Goal: Transaction & Acquisition: Purchase product/service

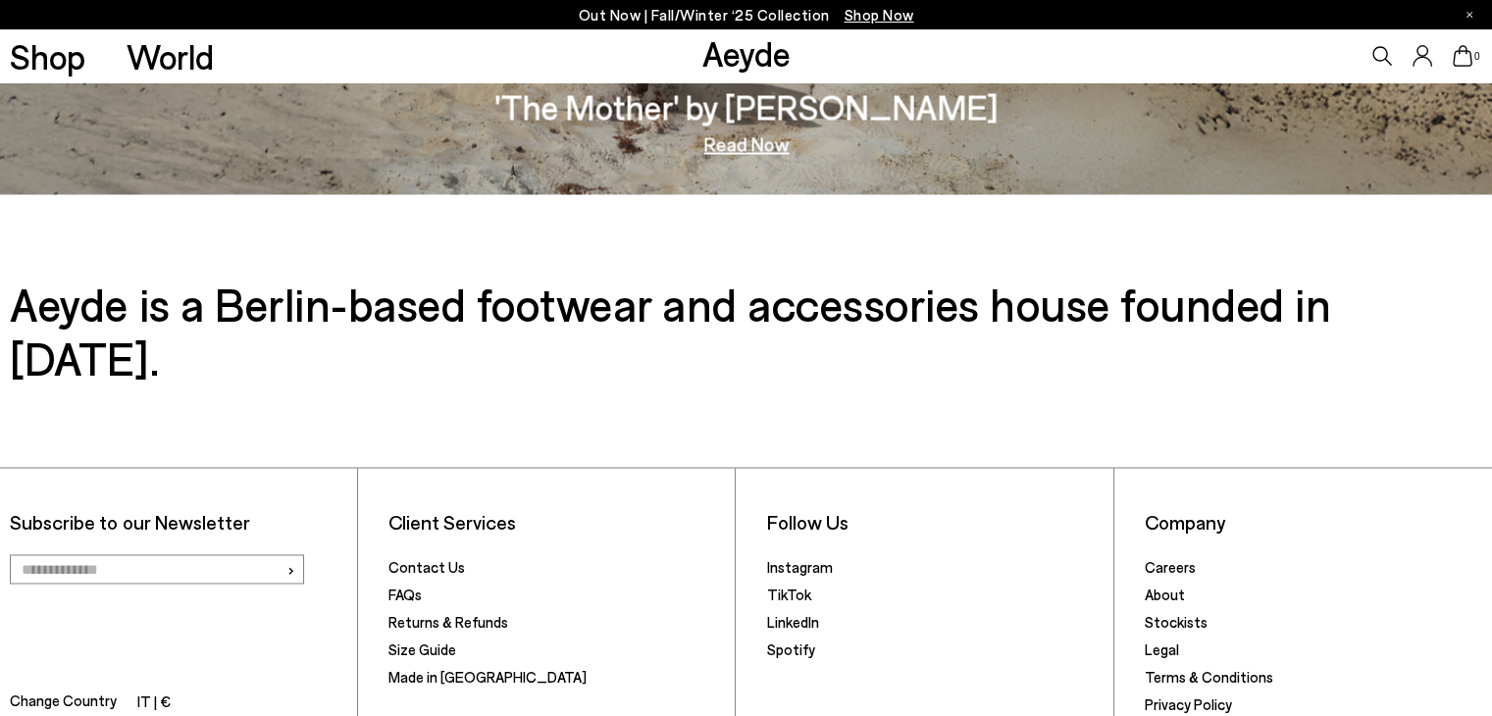
scroll to position [3298, 0]
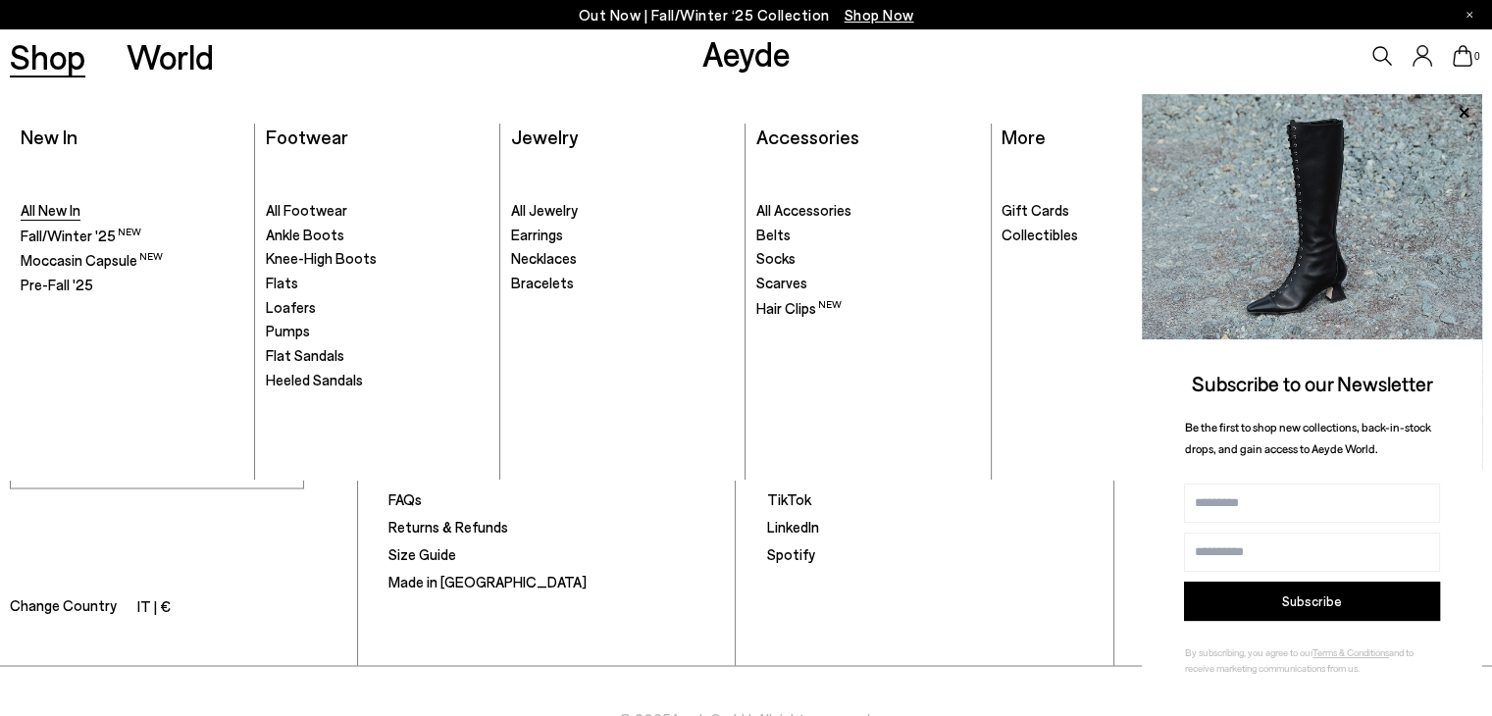
click at [62, 207] on span "All New In" at bounding box center [51, 210] width 60 height 18
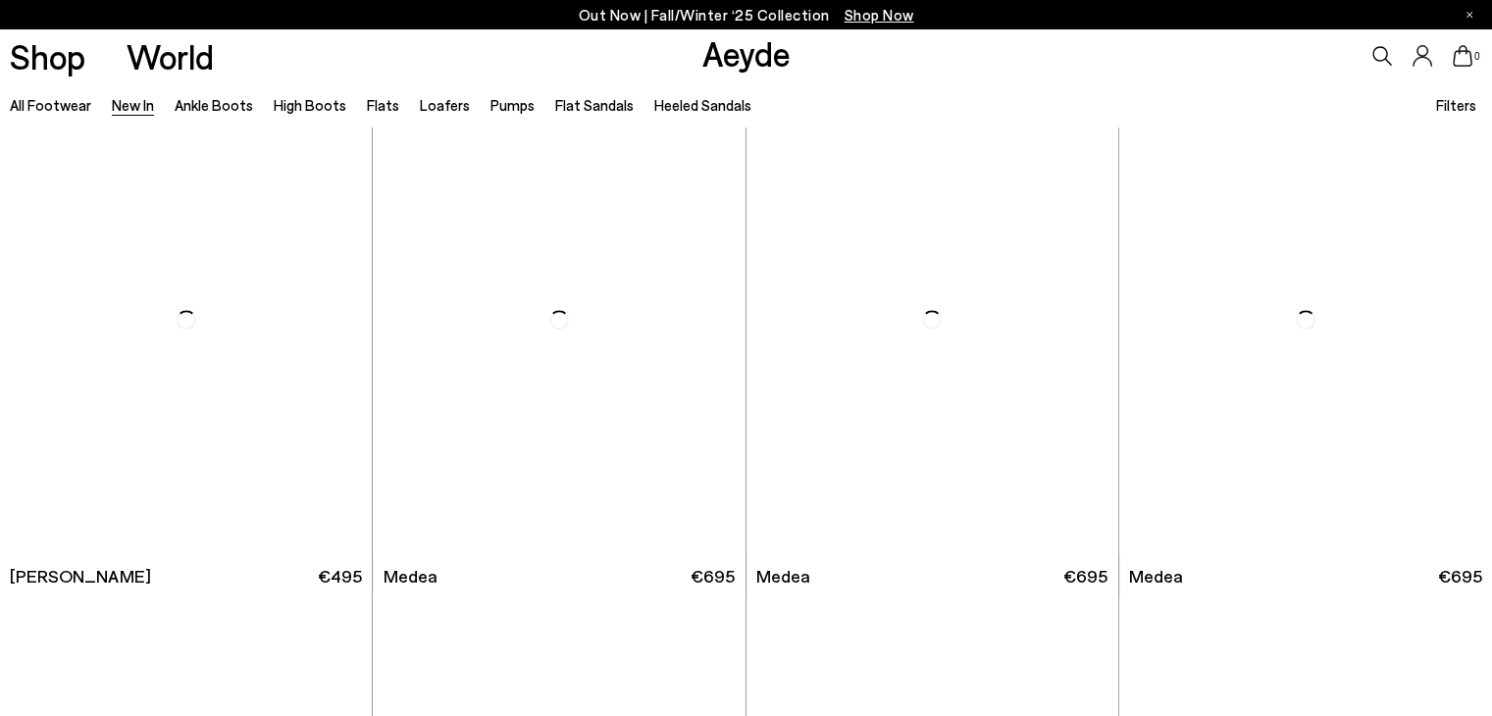
scroll to position [1079, 0]
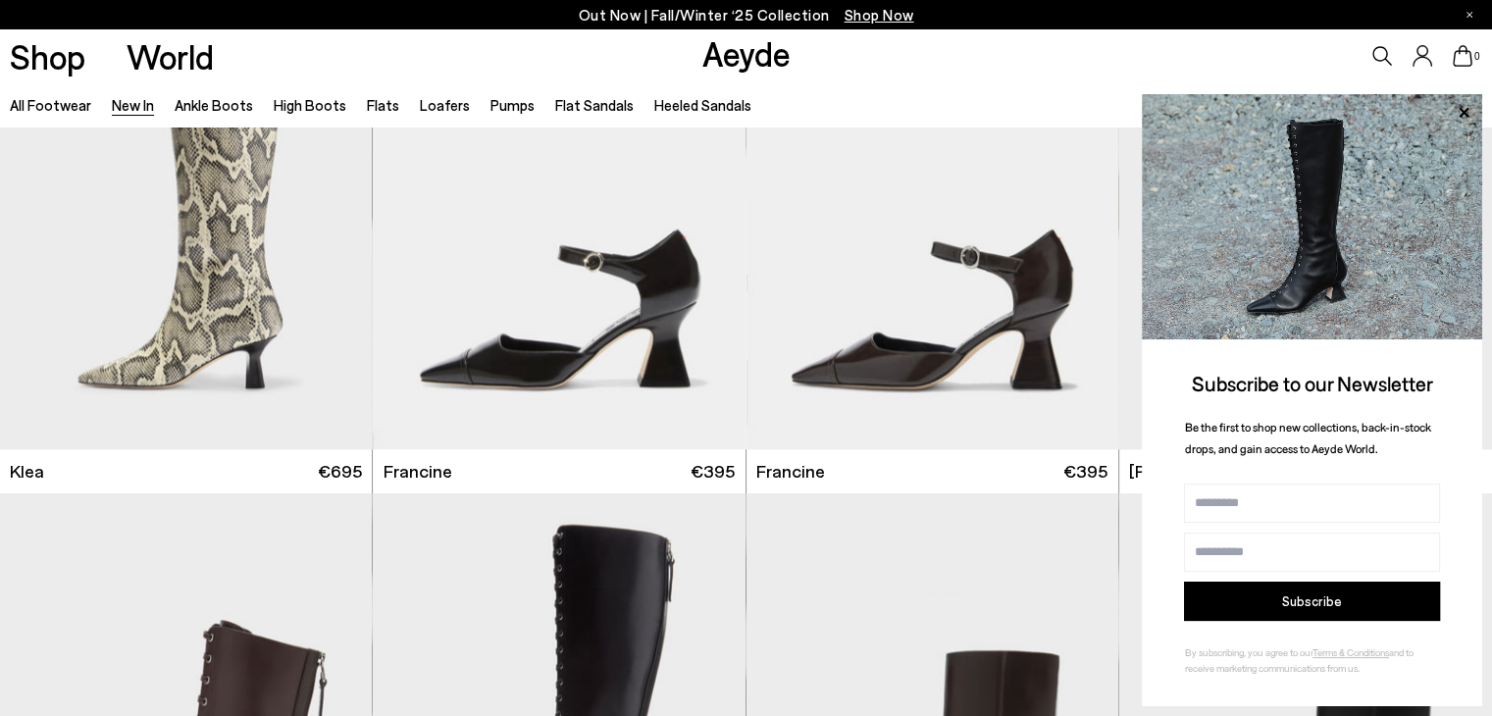
scroll to position [2453, 0]
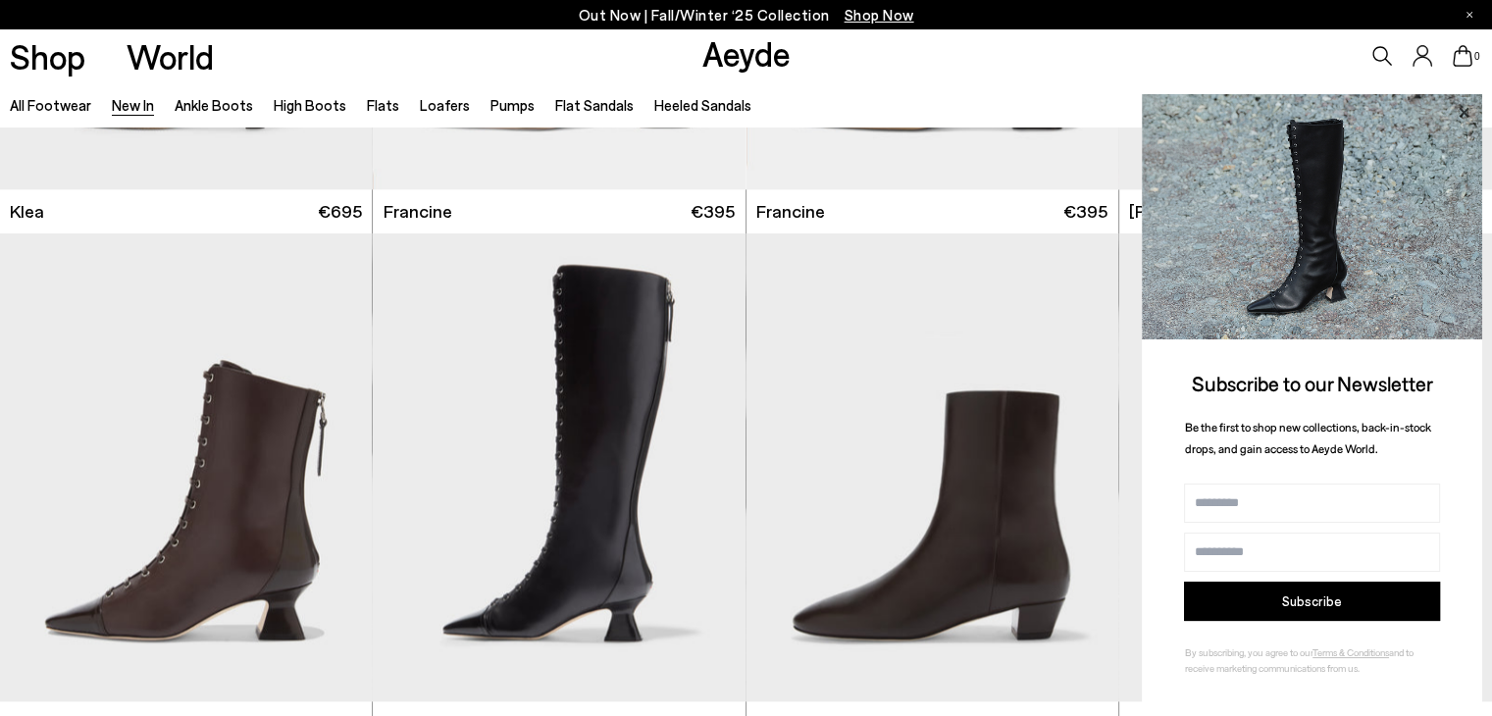
click at [1460, 110] on icon at bounding box center [1464, 113] width 26 height 26
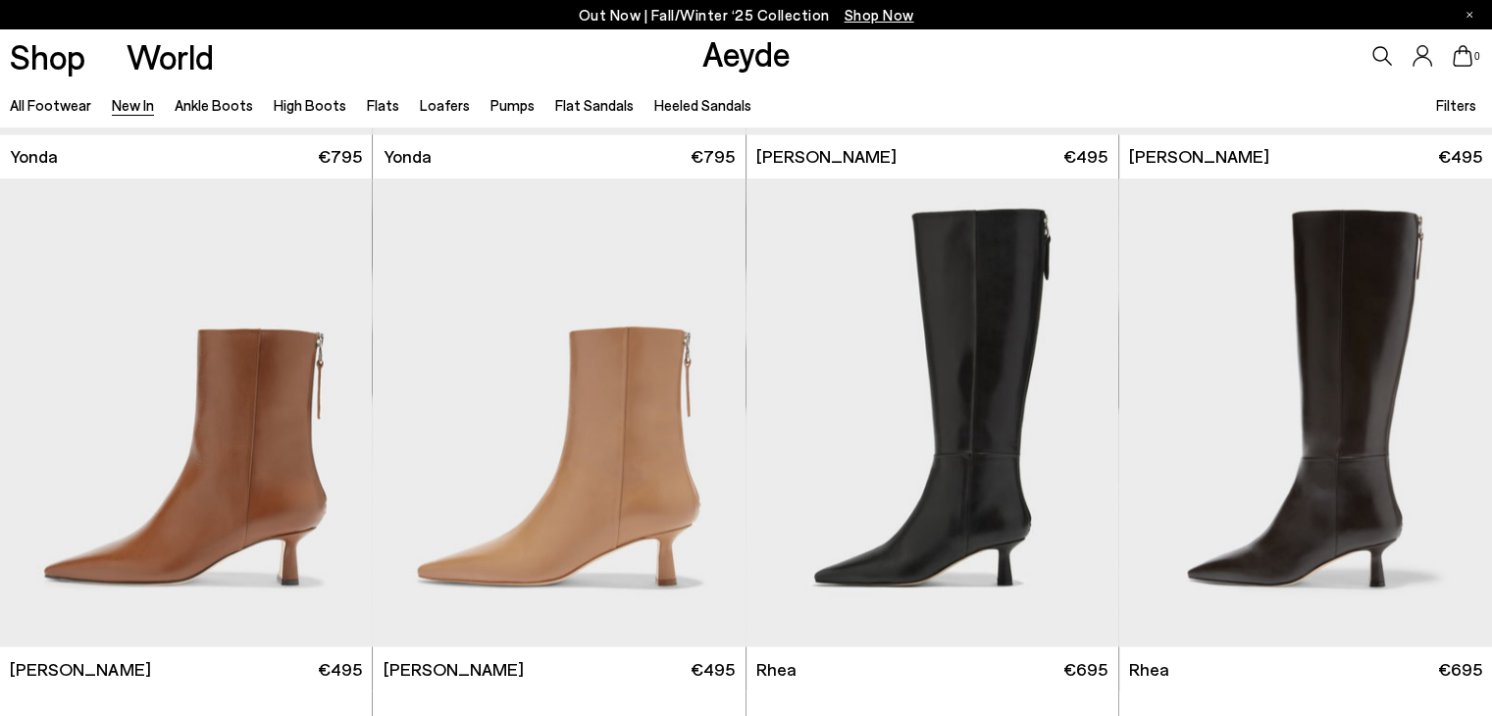
scroll to position [3729, 0]
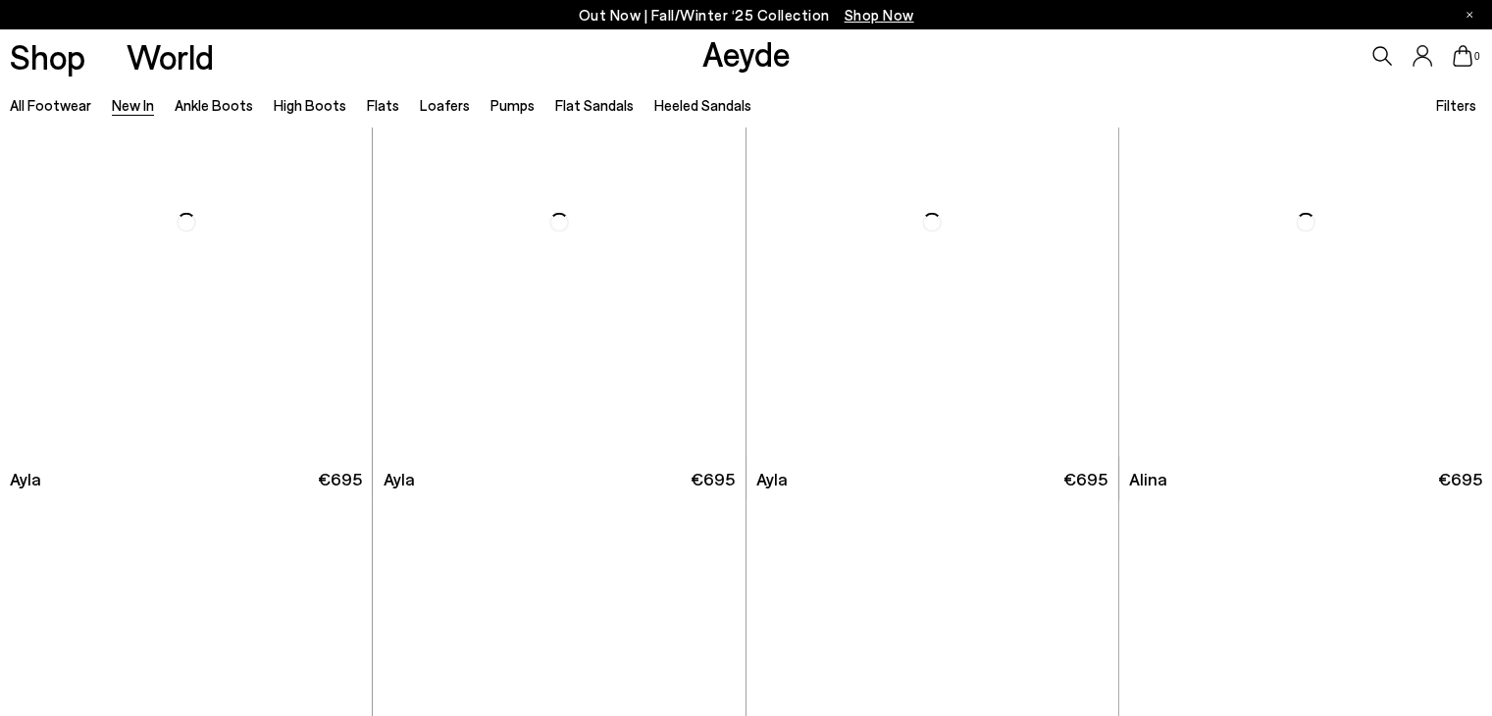
scroll to position [5691, 0]
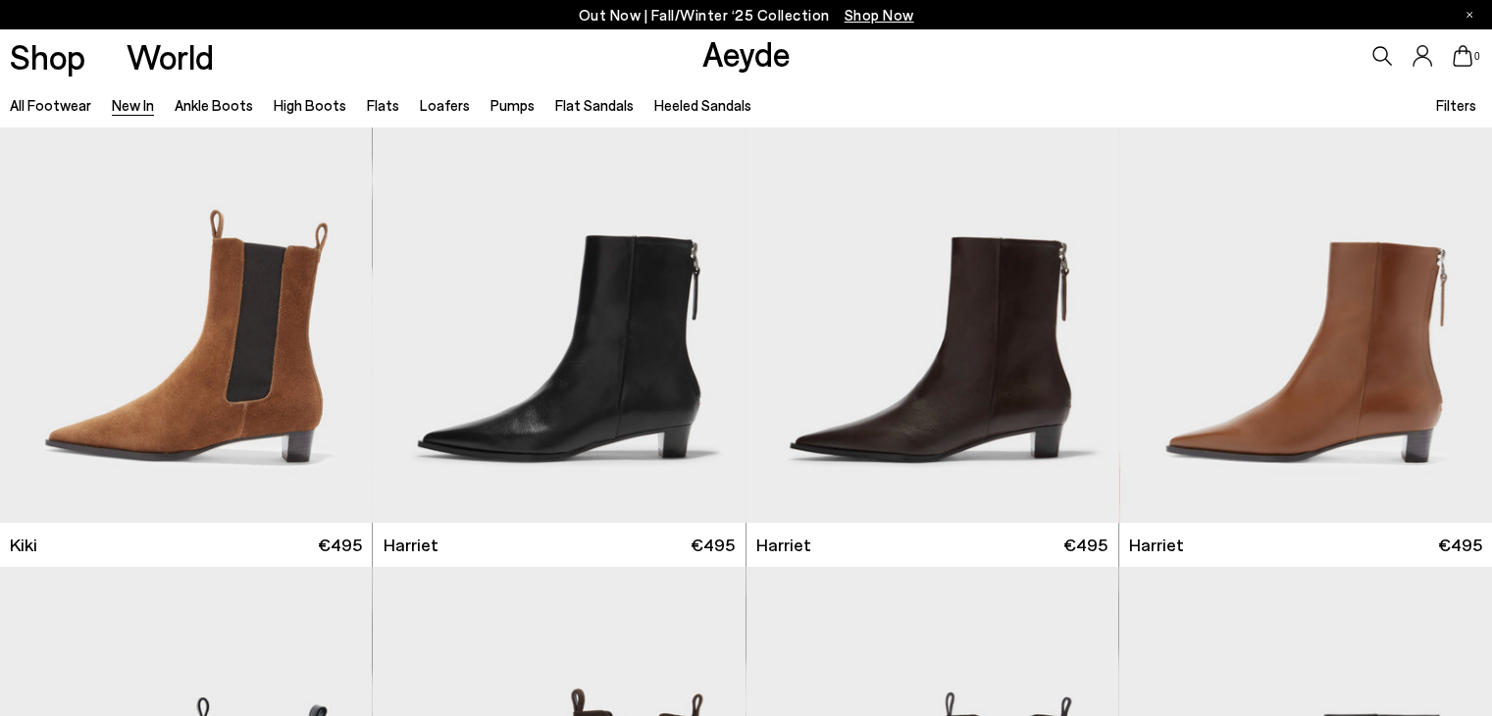
scroll to position [8242, 0]
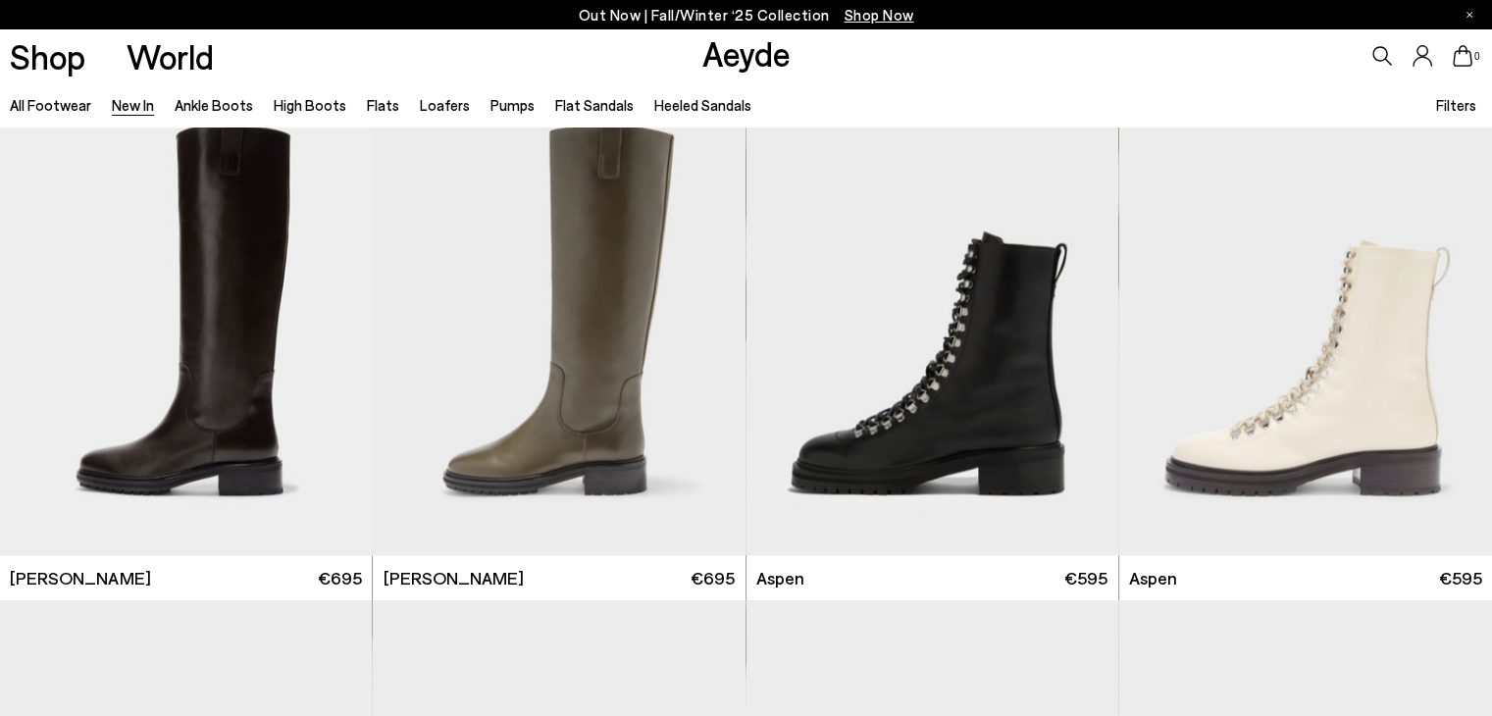
scroll to position [10794, 0]
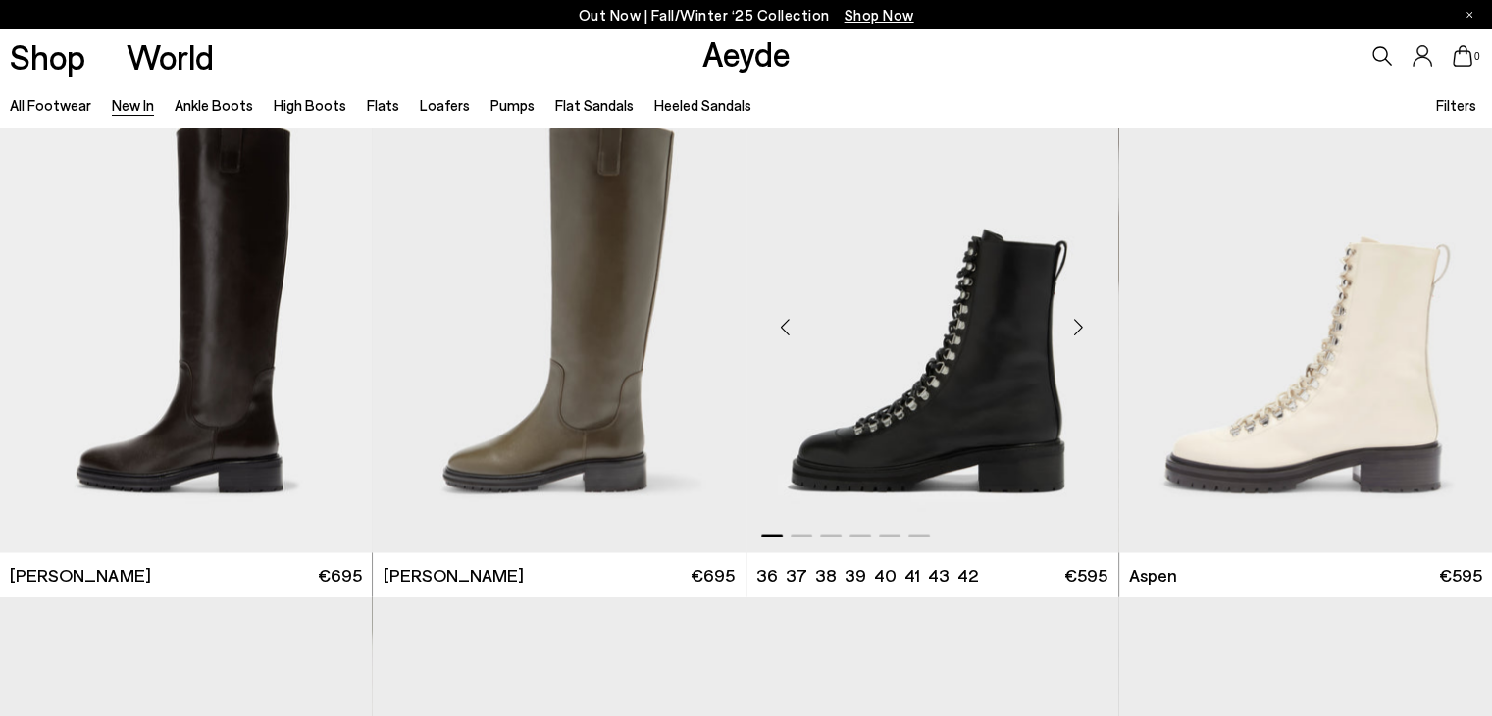
click at [1077, 331] on div "Next slide" at bounding box center [1079, 326] width 59 height 59
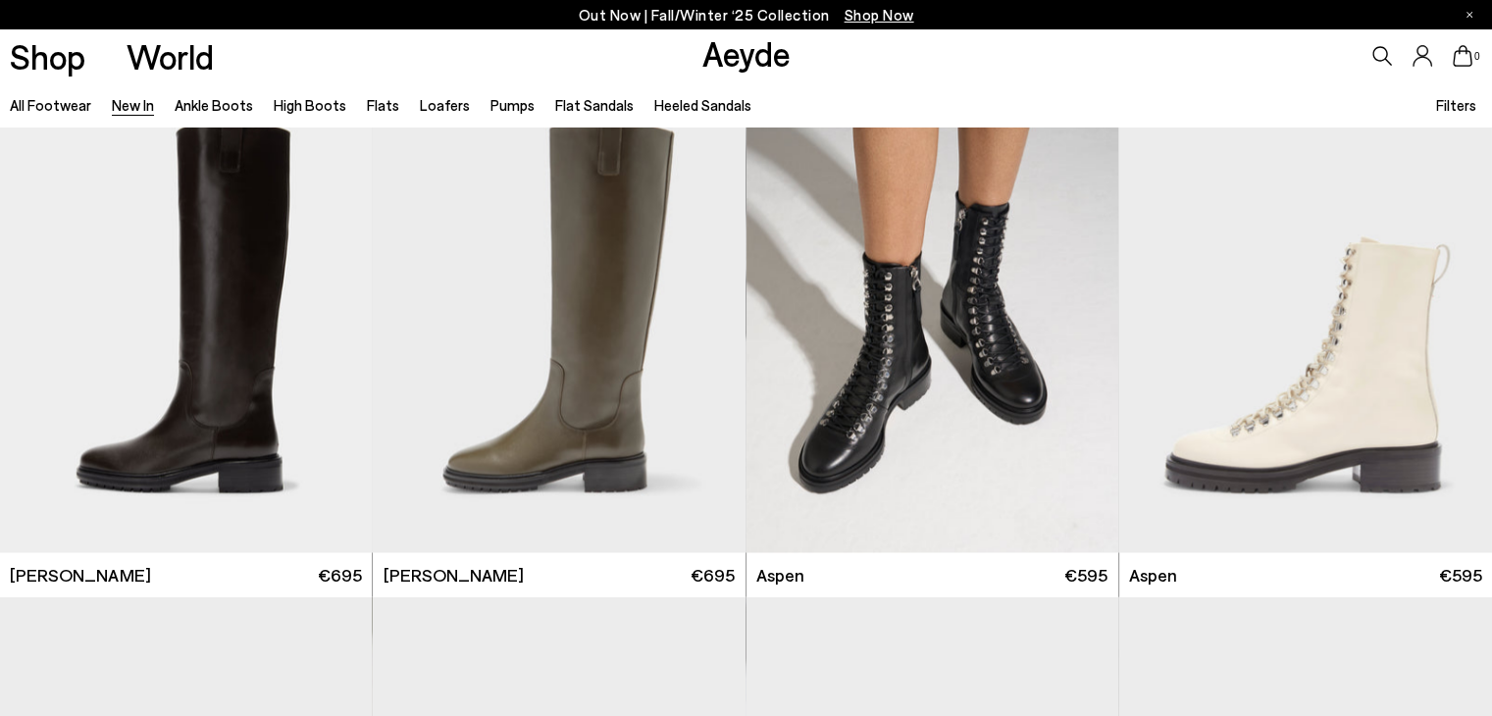
scroll to position [11284, 0]
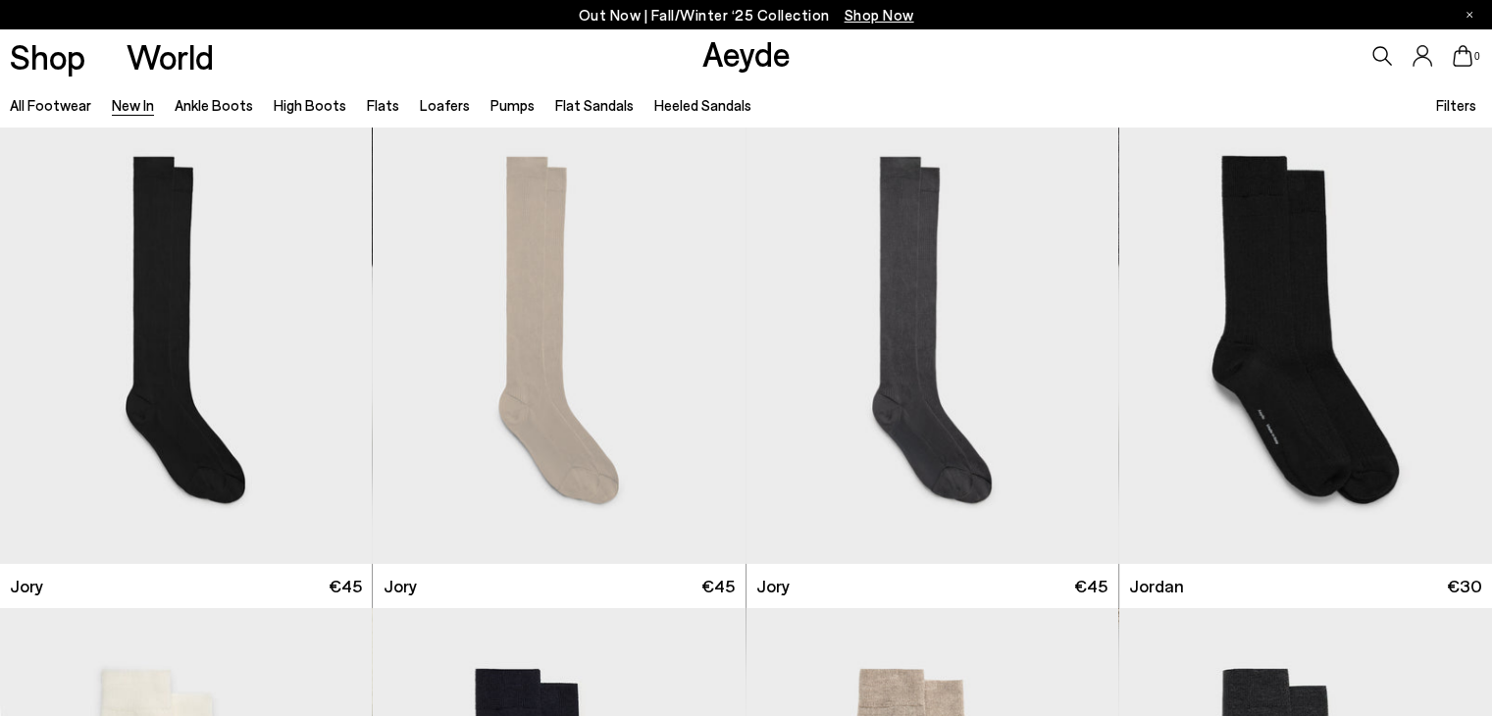
scroll to position [14130, 0]
